Goal: Task Accomplishment & Management: Use online tool/utility

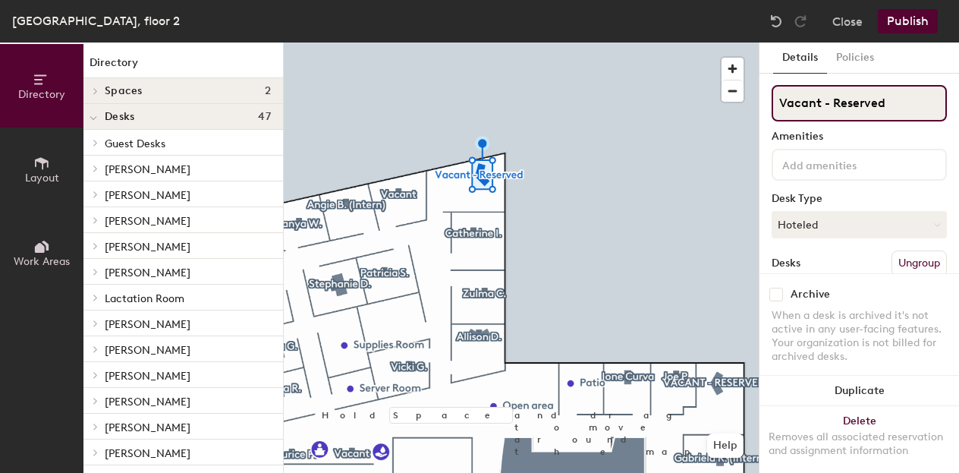
click at [824, 110] on input "Vacant - Reserved" at bounding box center [859, 103] width 175 height 36
click at [824, 109] on input "Vacant - Reserved" at bounding box center [859, 103] width 175 height 36
type input "[PERSON_NAME]"
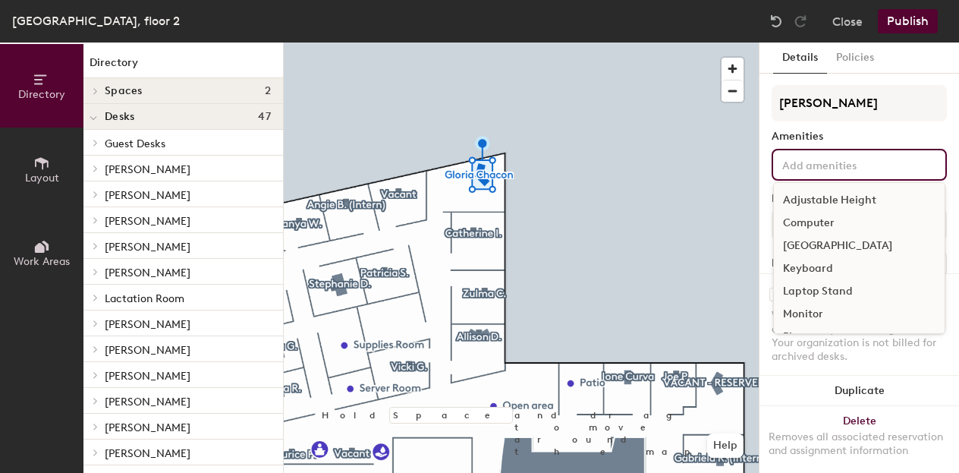
click at [804, 156] on input at bounding box center [847, 164] width 137 height 18
click at [815, 215] on div "Computer" at bounding box center [859, 223] width 171 height 23
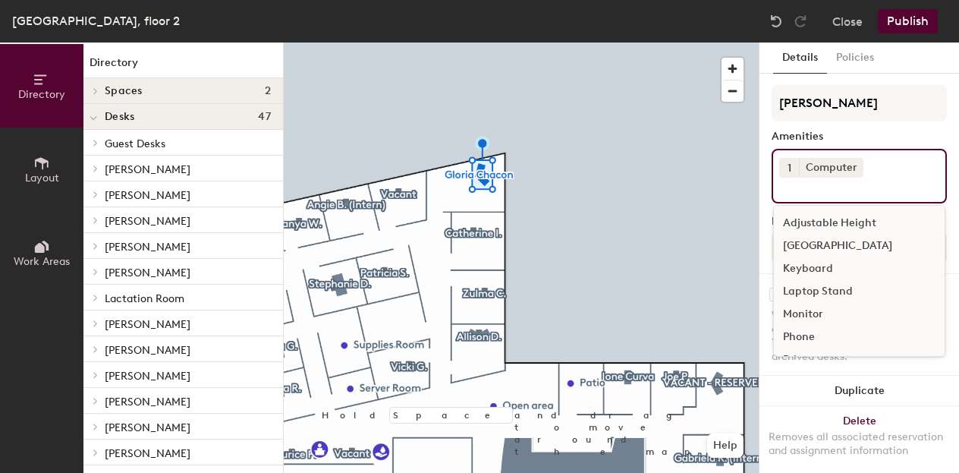
click at [814, 319] on div "Monitor" at bounding box center [859, 314] width 171 height 23
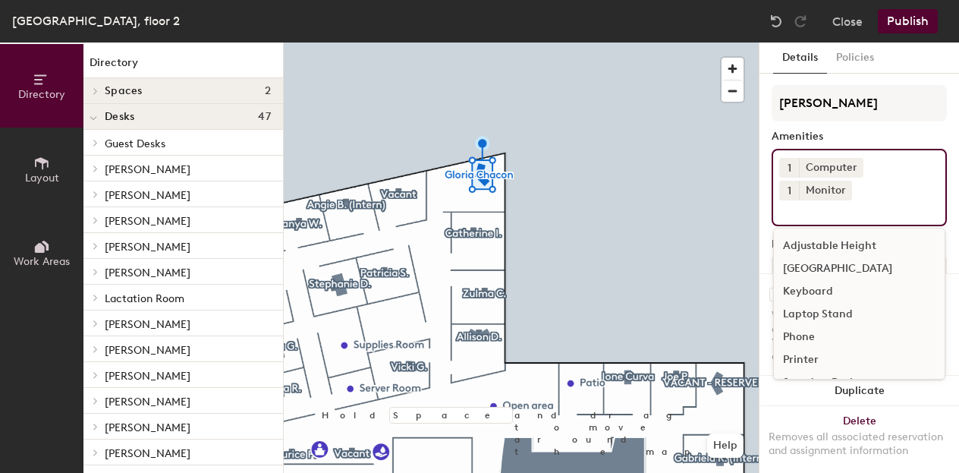
click at [808, 291] on div "Keyboard" at bounding box center [859, 291] width 171 height 23
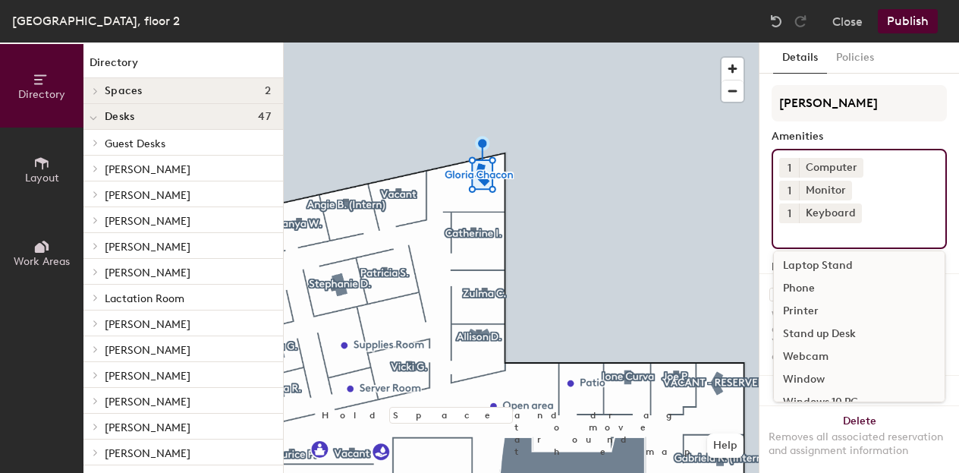
scroll to position [66, 0]
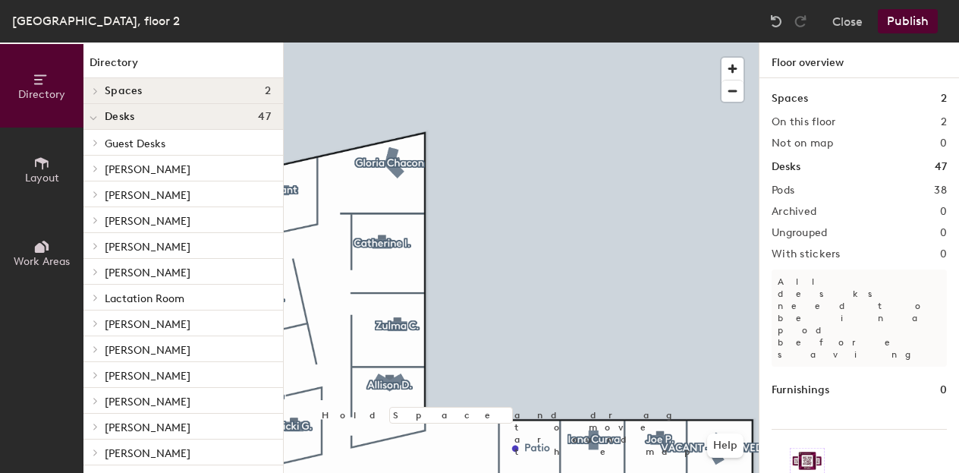
click at [918, 27] on button "Publish" at bounding box center [908, 21] width 60 height 24
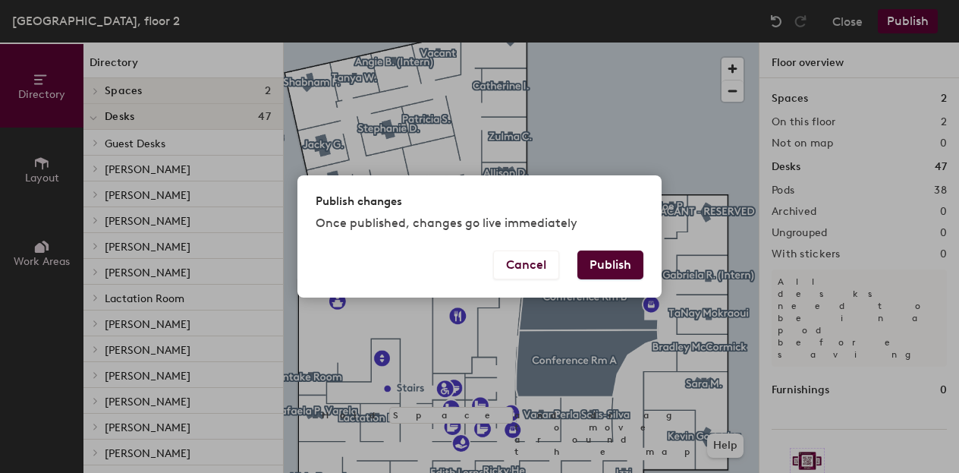
click at [616, 265] on button "Publish" at bounding box center [611, 264] width 66 height 29
